Goal: Transaction & Acquisition: Purchase product/service

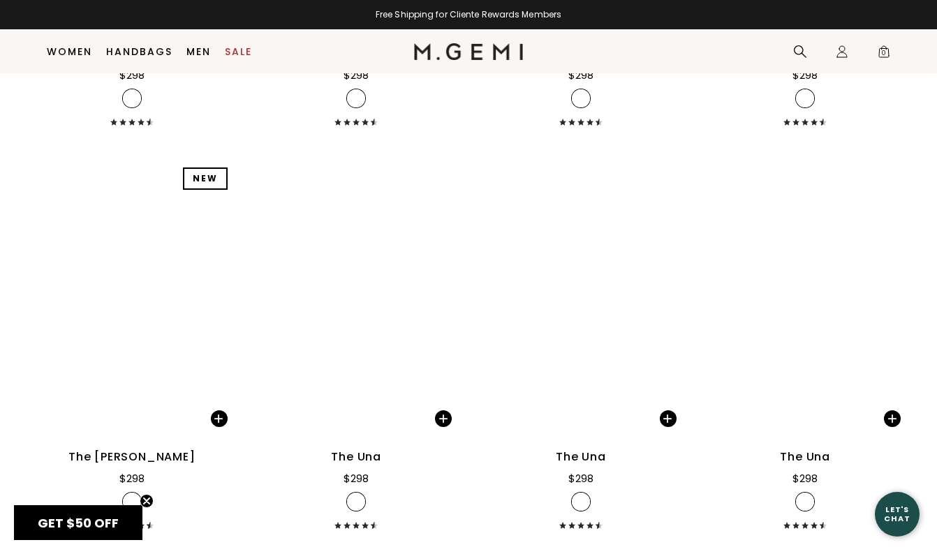
scroll to position [2542, 0]
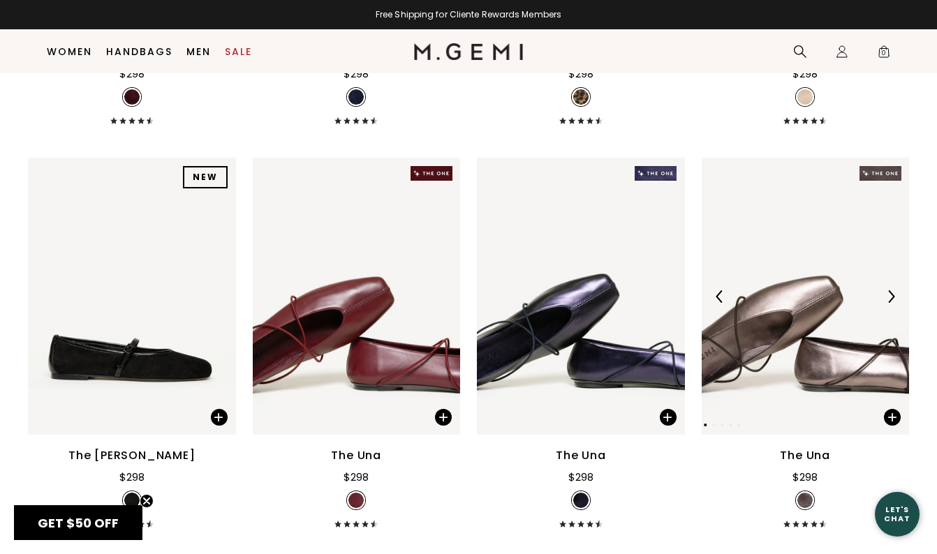
click at [764, 340] on img at bounding box center [806, 296] width 208 height 277
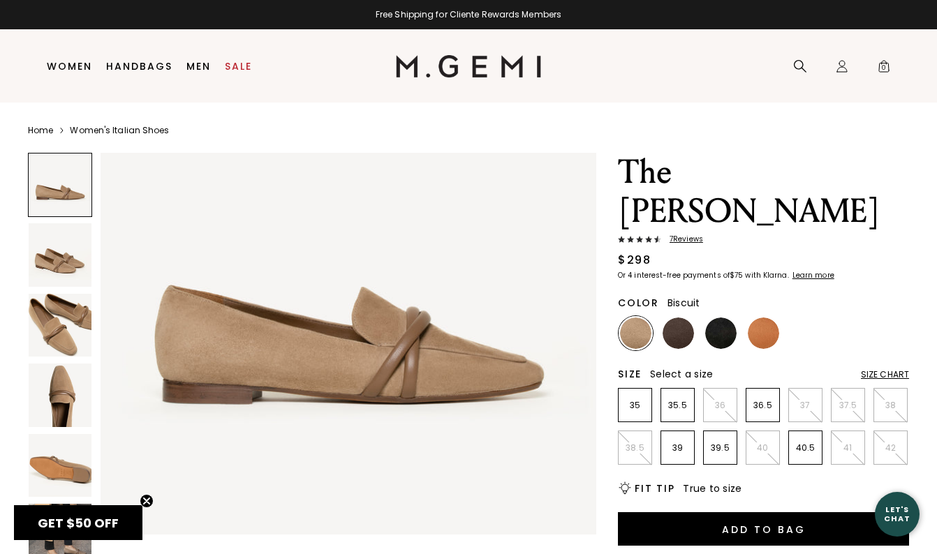
scroll to position [110, 0]
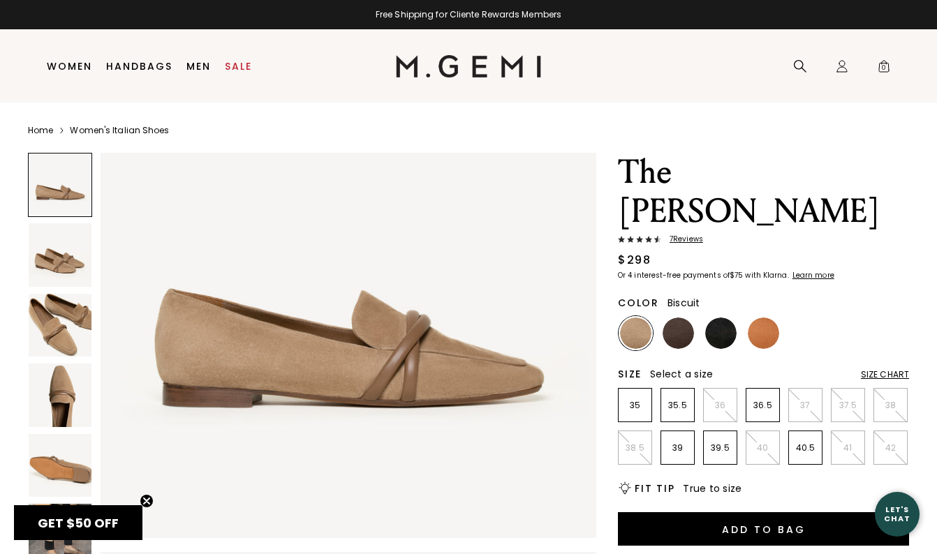
click at [64, 319] on img at bounding box center [60, 325] width 63 height 63
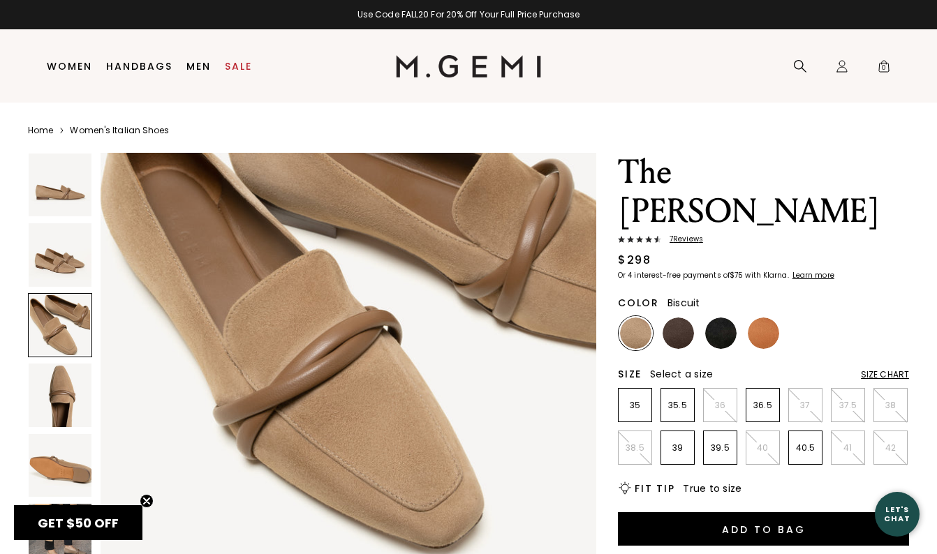
scroll to position [1110, 0]
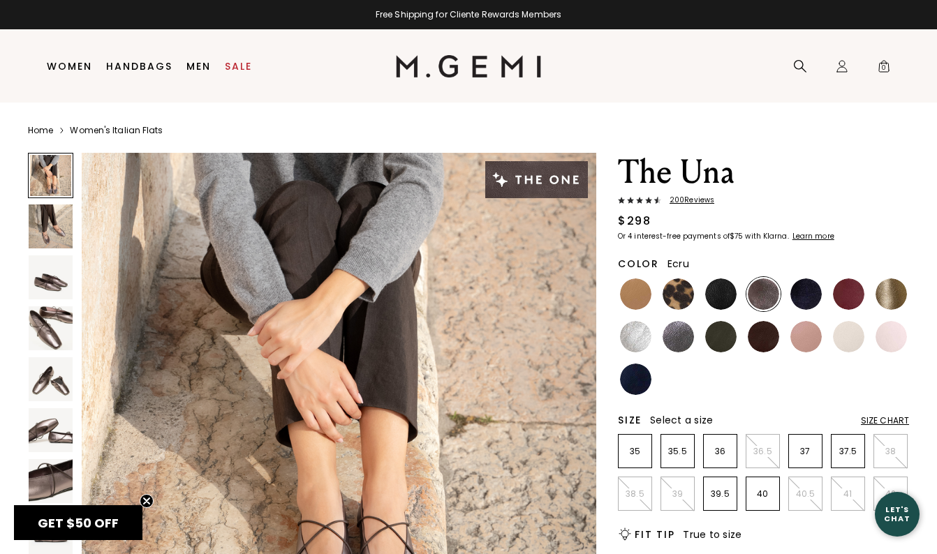
click at [850, 331] on img at bounding box center [848, 336] width 31 height 31
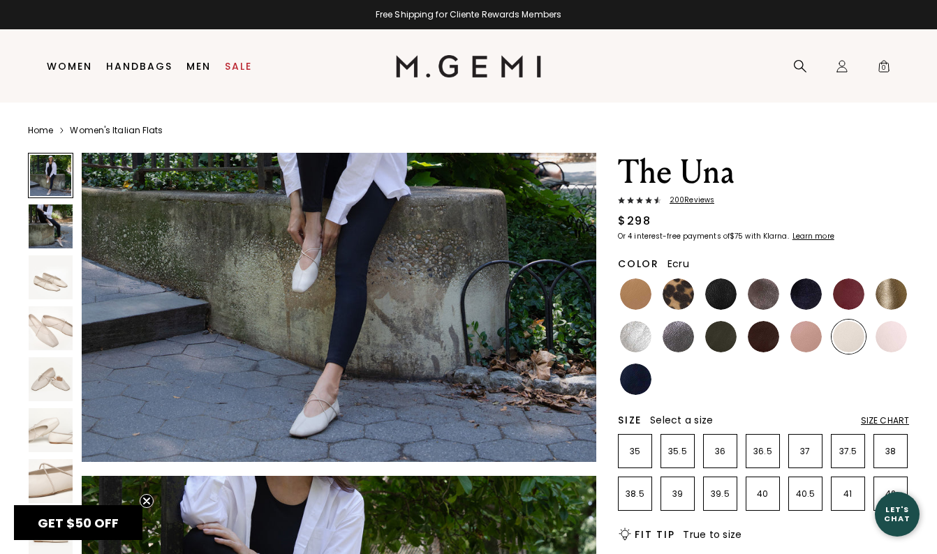
click at [41, 330] on img at bounding box center [51, 329] width 44 height 44
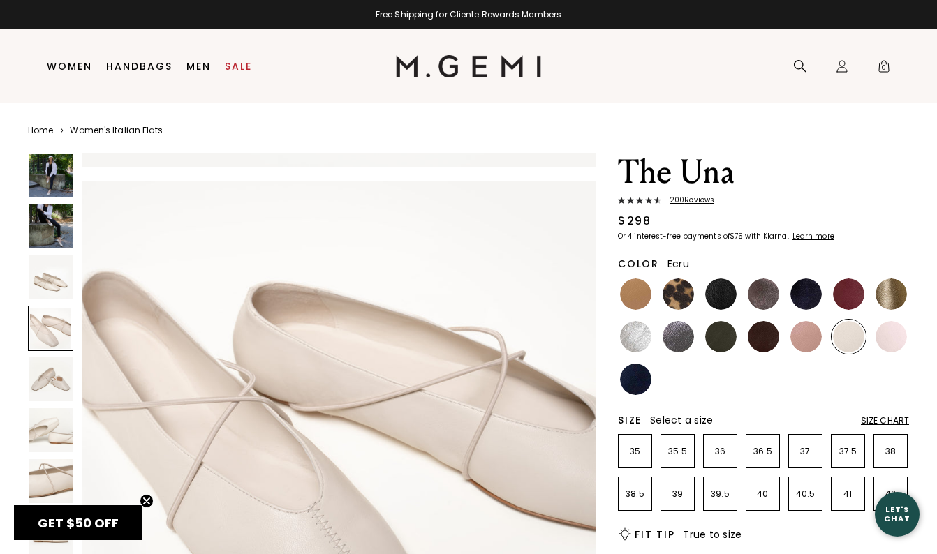
scroll to position [1568, 0]
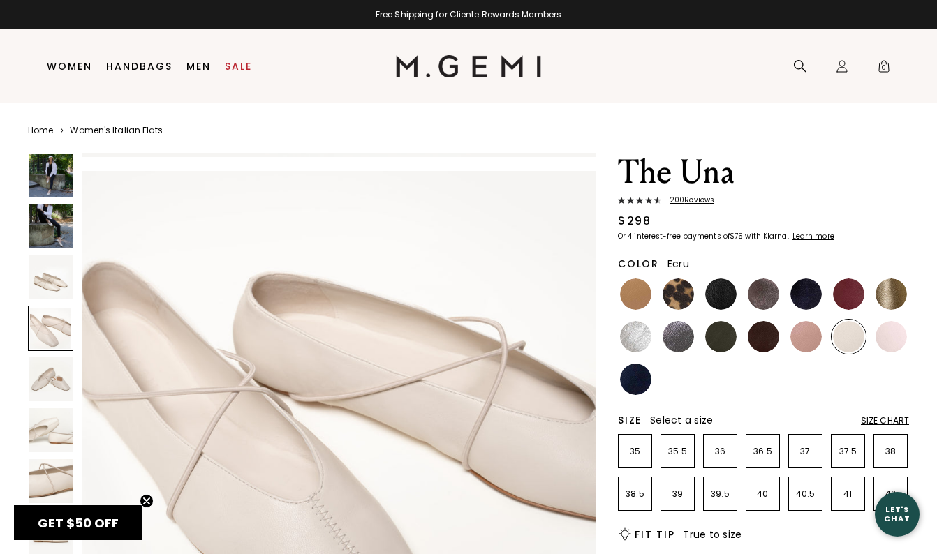
click at [289, 359] on img at bounding box center [339, 428] width 515 height 515
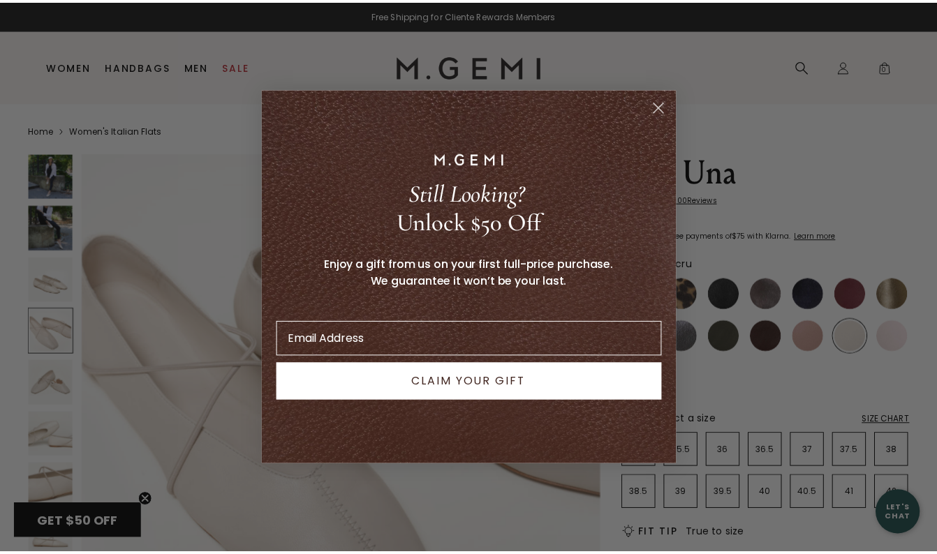
scroll to position [1654, 0]
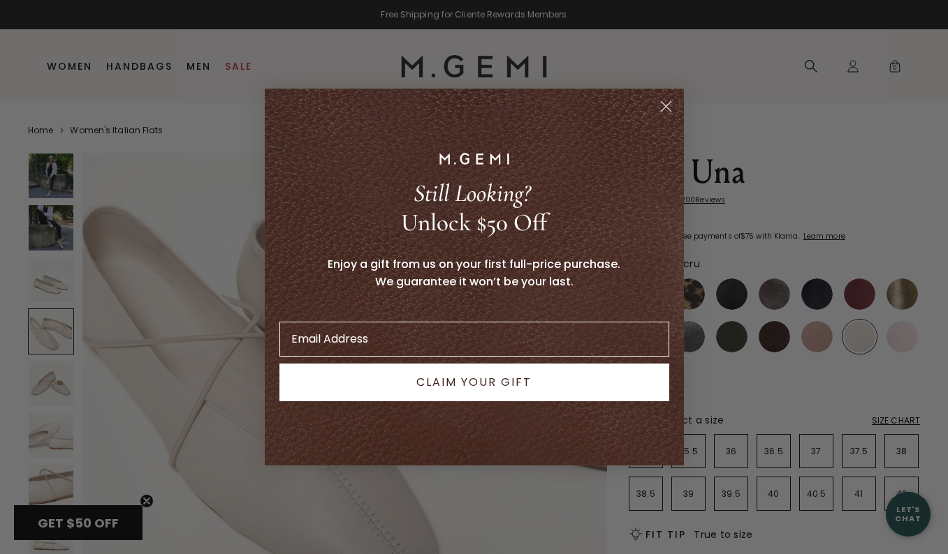
click at [671, 108] on circle "Close dialog" at bounding box center [665, 106] width 23 height 23
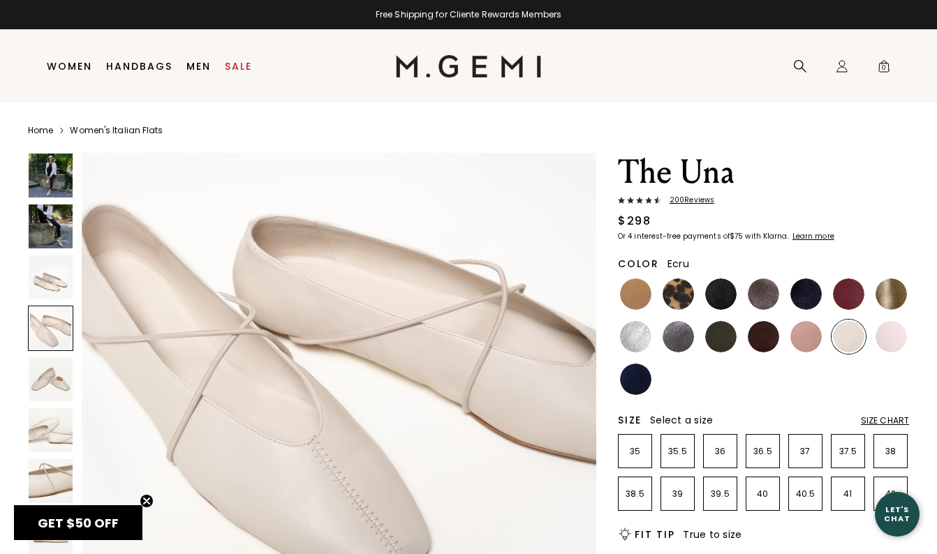
scroll to position [1625, 0]
